Goal: Task Accomplishment & Management: Manage account settings

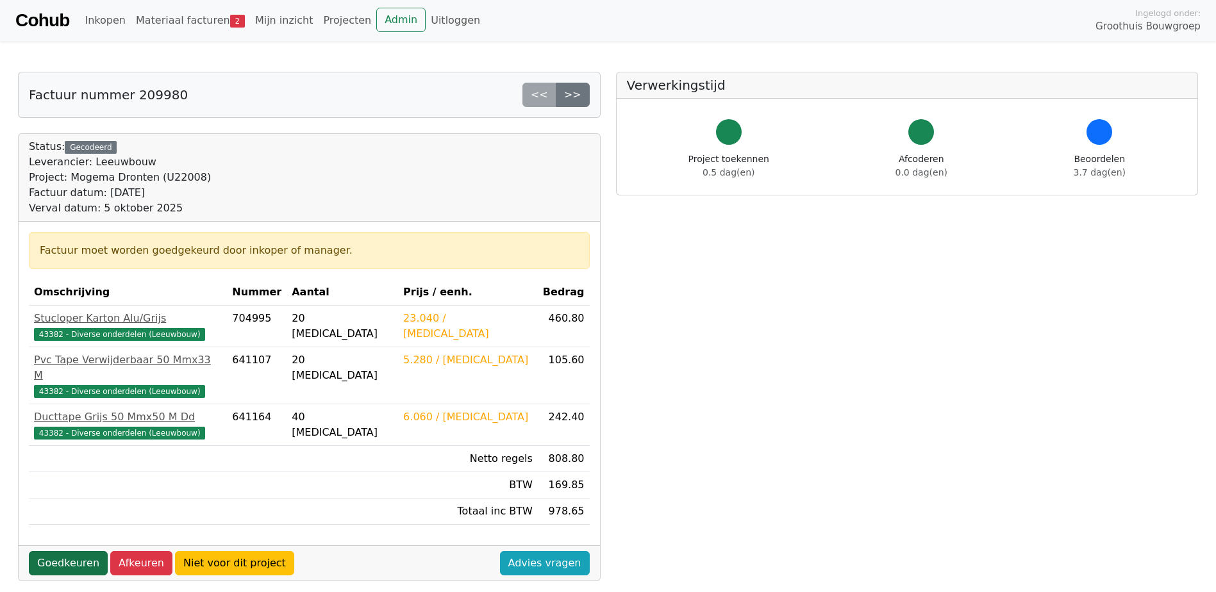
click at [72, 553] on link "Goedkeuren" at bounding box center [68, 563] width 79 height 24
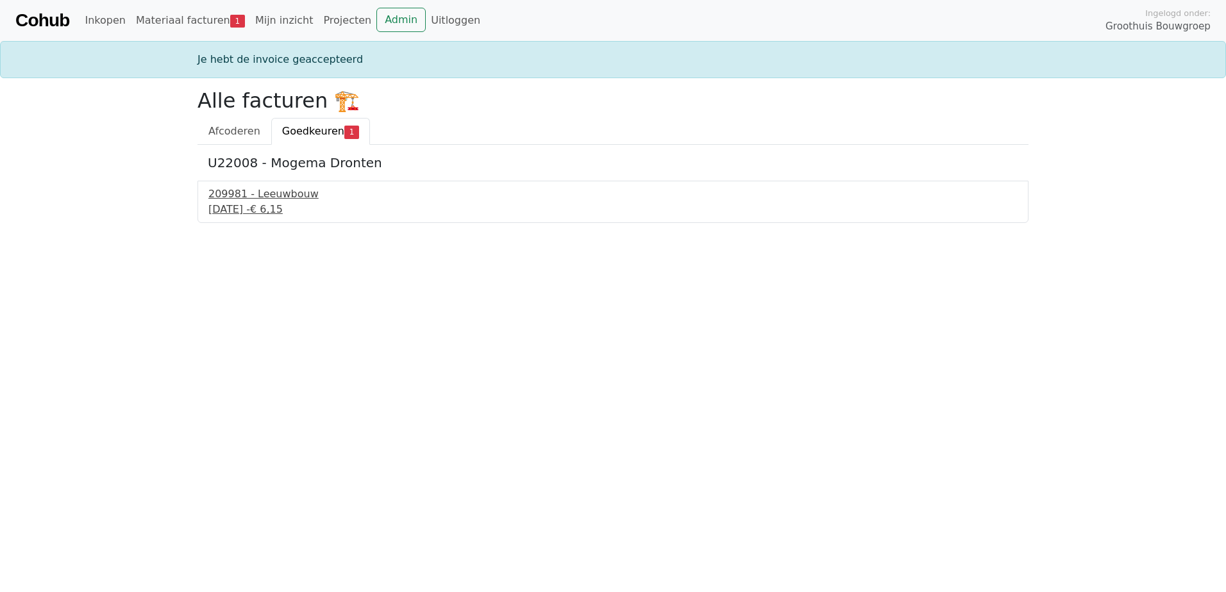
click at [271, 194] on div "209981 - Leeuwbouw" at bounding box center [612, 194] width 809 height 15
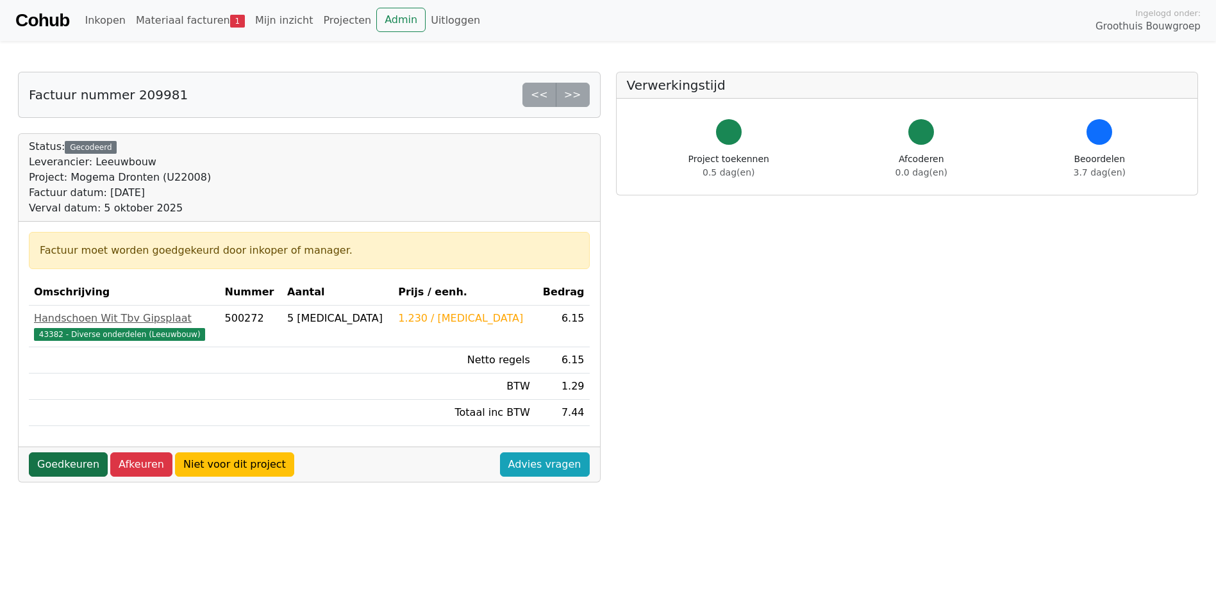
click at [66, 463] on link "Goedkeuren" at bounding box center [68, 465] width 79 height 24
